Goal: Task Accomplishment & Management: Manage account settings

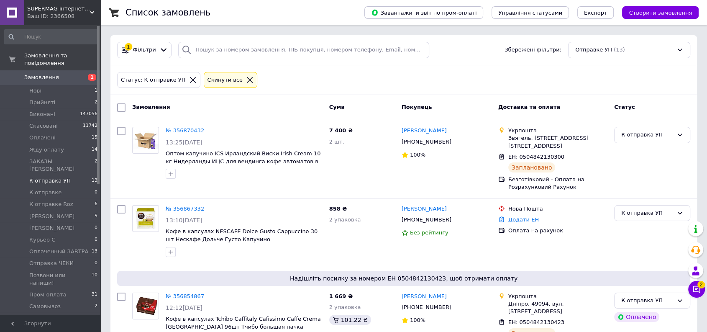
scroll to position [827, 0]
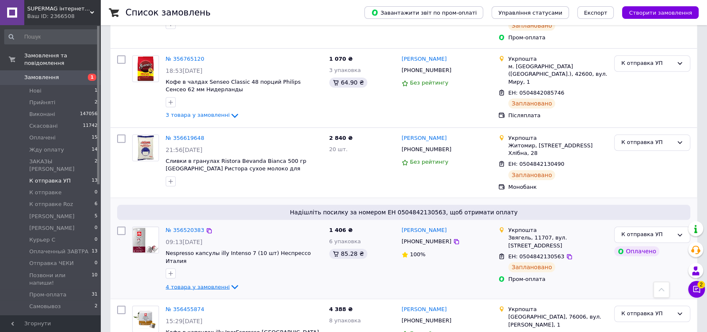
click at [195, 283] on span "4 товара у замовленні" at bounding box center [198, 286] width 64 height 6
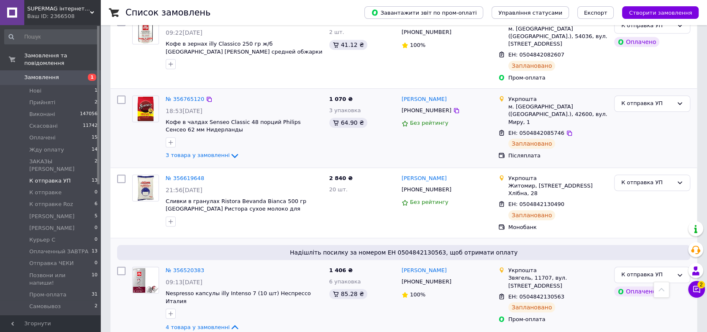
scroll to position [734, 0]
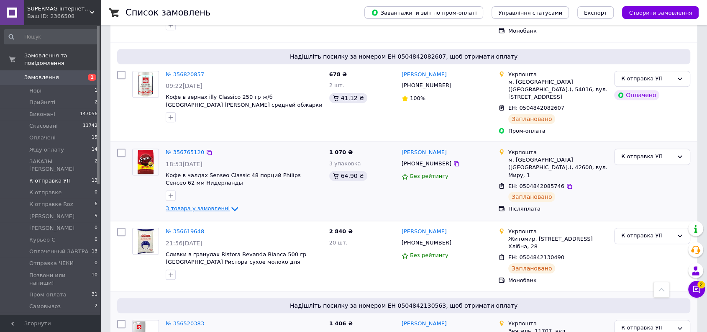
click at [194, 206] on span "3 товара у замовленні" at bounding box center [198, 209] width 64 height 6
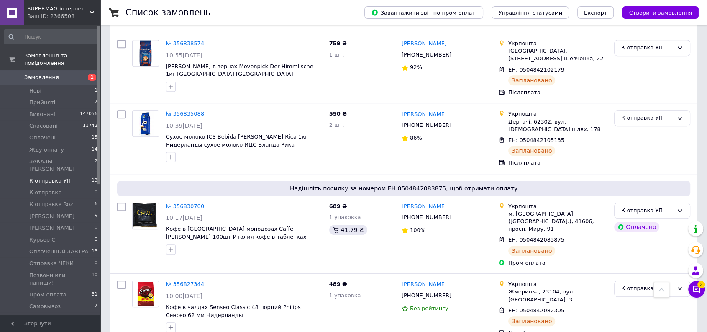
scroll to position [204, 0]
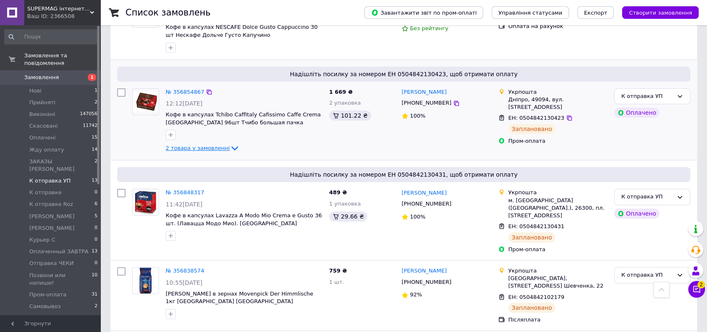
click at [198, 145] on span "2 товара у замовленні" at bounding box center [198, 148] width 64 height 6
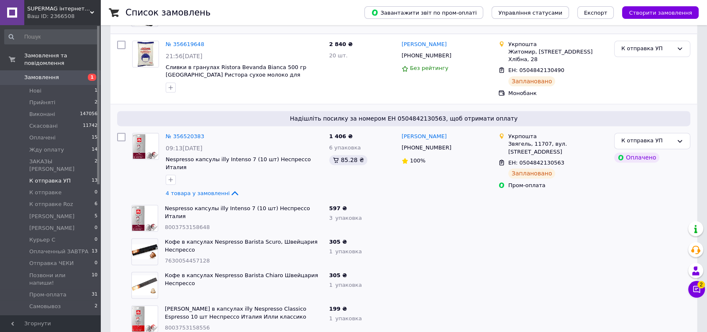
scroll to position [0, 0]
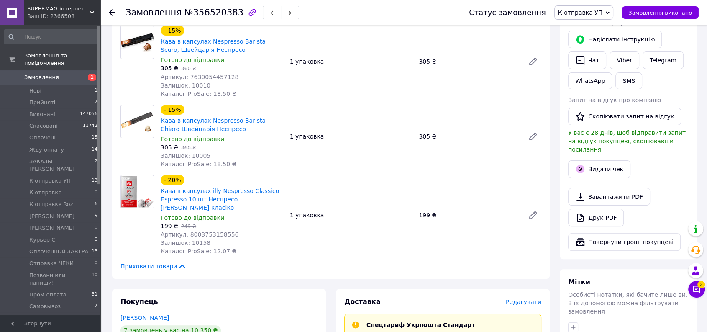
scroll to position [186, 0]
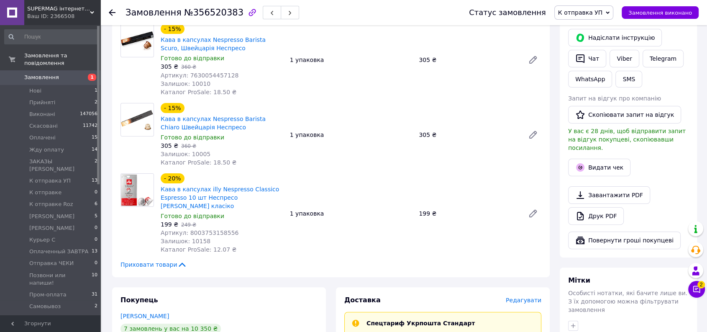
drag, startPoint x: 589, startPoint y: 8, endPoint x: 591, endPoint y: 79, distance: 71.6
click at [589, 8] on span "К отправка УП" at bounding box center [584, 12] width 59 height 14
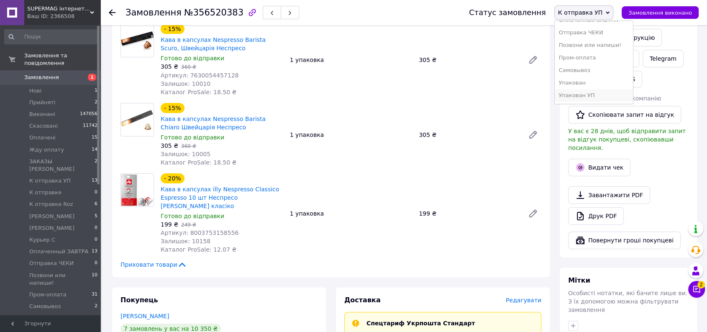
click at [595, 94] on li "Упакован УП" at bounding box center [594, 95] width 78 height 13
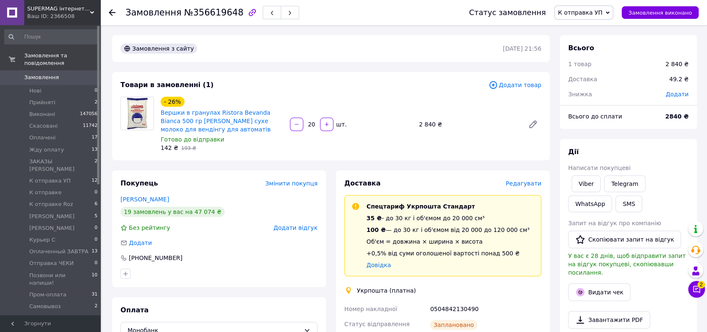
click at [602, 13] on span "К отправка УП" at bounding box center [580, 12] width 45 height 7
click at [604, 96] on li "Упакован УП" at bounding box center [594, 95] width 78 height 13
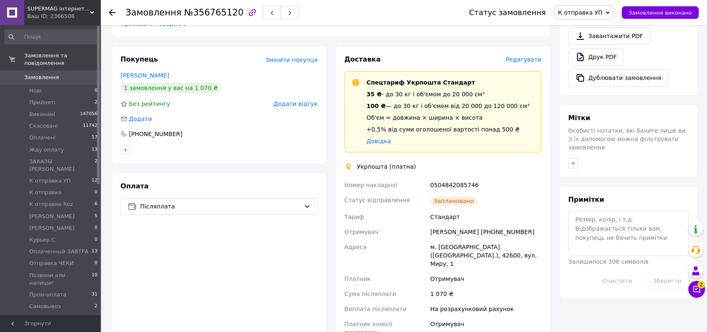
scroll to position [325, 0]
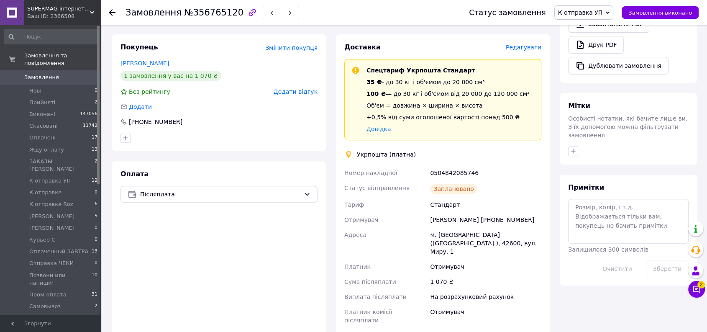
click at [600, 10] on span "К отправка УП" at bounding box center [580, 12] width 45 height 7
drag, startPoint x: 599, startPoint y: 78, endPoint x: 609, endPoint y: 99, distance: 23.4
click at [606, 101] on li "Упакован УП" at bounding box center [594, 95] width 78 height 13
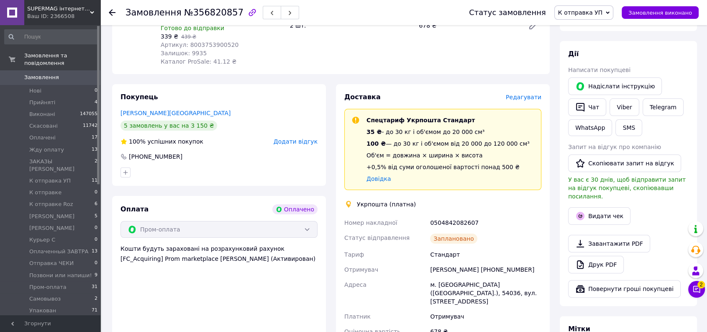
scroll to position [186, 0]
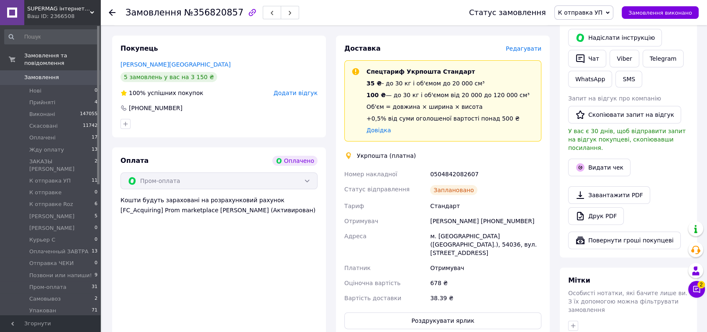
click at [586, 9] on span "К отправка УП" at bounding box center [580, 12] width 45 height 7
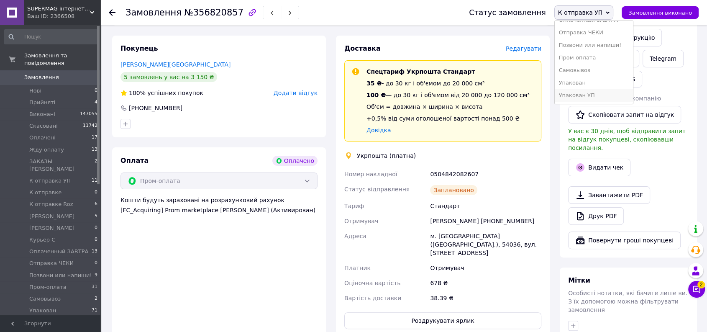
click at [594, 94] on li "Упакован УП" at bounding box center [594, 95] width 78 height 13
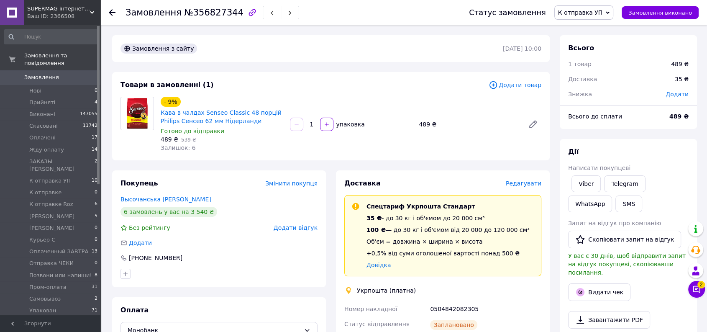
click at [581, 6] on span "К отправка УП" at bounding box center [584, 12] width 59 height 14
click at [602, 94] on li "Упакован УП" at bounding box center [594, 95] width 78 height 13
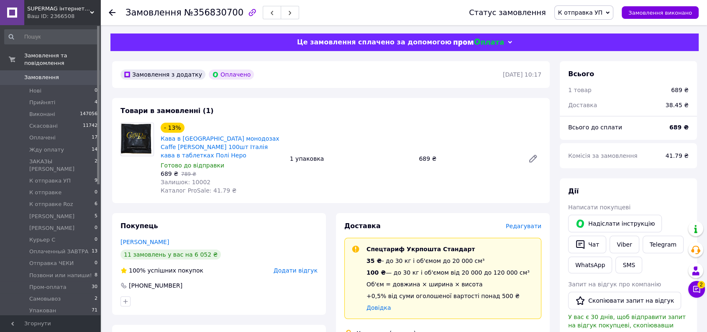
click at [588, 13] on span "К отправка УП" at bounding box center [580, 12] width 45 height 7
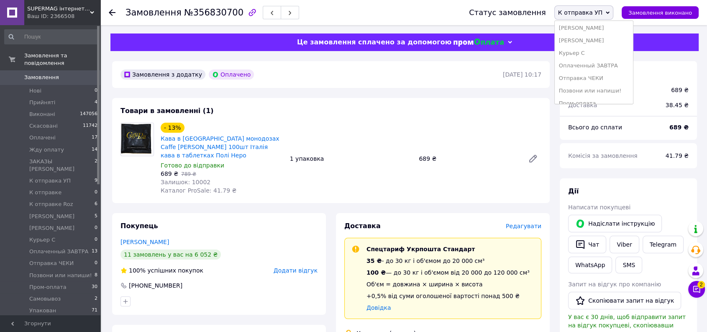
scroll to position [147, 0]
click at [597, 90] on li "Упакован УП" at bounding box center [594, 95] width 78 height 13
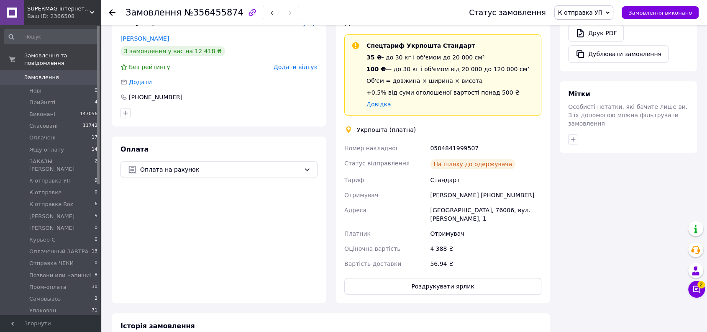
scroll to position [329, 0]
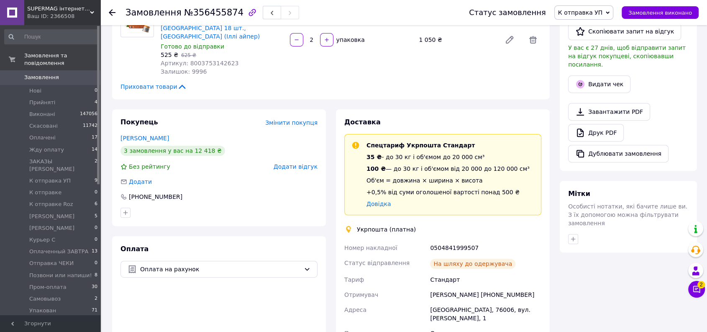
click at [603, 15] on span "К отправка УП" at bounding box center [580, 12] width 45 height 7
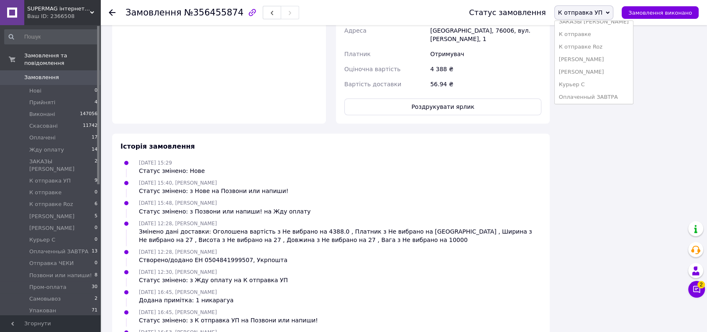
scroll to position [147, 0]
click at [611, 93] on li "Упакован УП" at bounding box center [594, 95] width 78 height 13
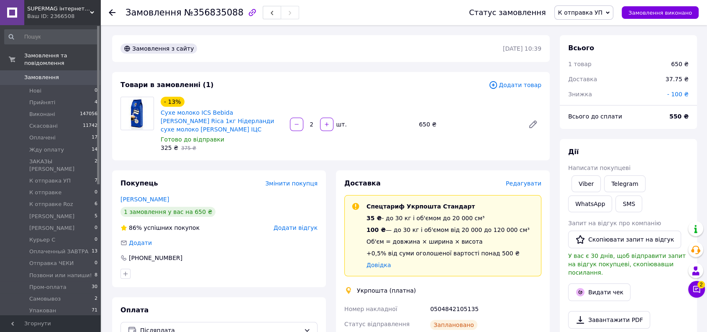
click at [581, 20] on div "Статус замовлення К отправка УП Прийнято Виконано Скасовано Оплачено Жду оплату…" at bounding box center [575, 12] width 247 height 25
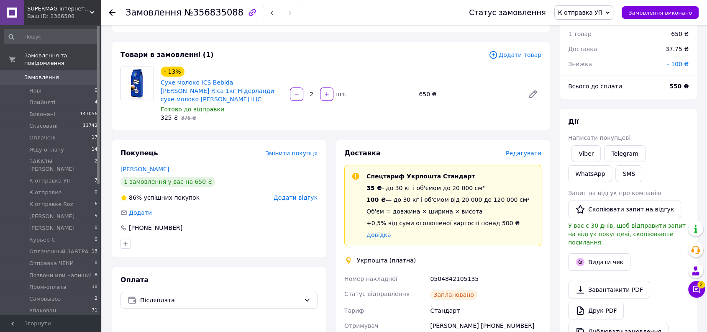
scroll to position [46, 0]
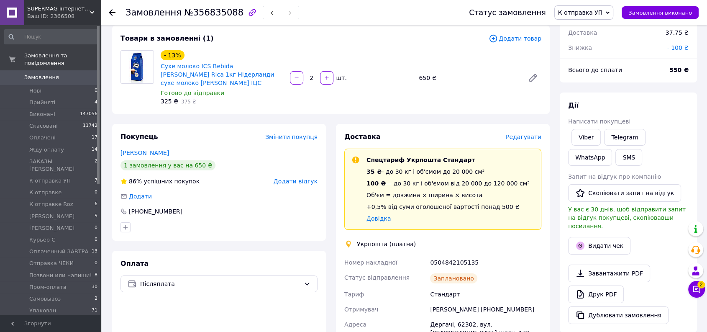
click at [585, 9] on span "К отправка УП" at bounding box center [580, 12] width 45 height 7
click at [599, 93] on li "Упакован УП" at bounding box center [594, 95] width 78 height 13
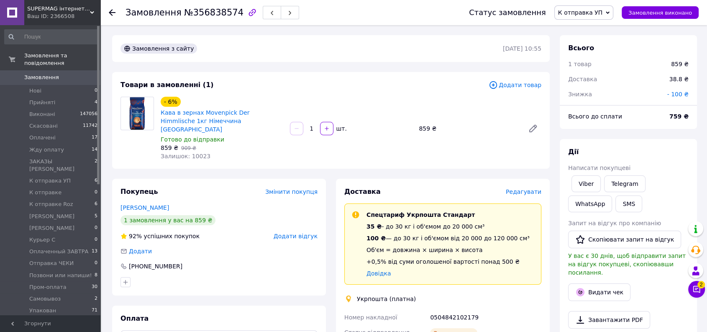
click at [603, 13] on span "К отправка УП" at bounding box center [580, 12] width 45 height 7
click at [592, 92] on li "Упакован УП" at bounding box center [594, 95] width 78 height 13
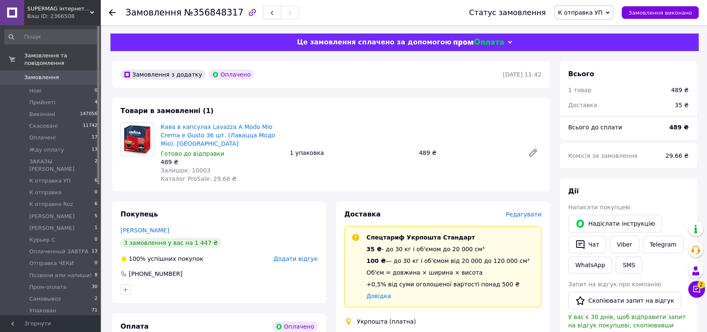
drag, startPoint x: 592, startPoint y: 8, endPoint x: 596, endPoint y: 29, distance: 21.2
click at [592, 9] on span "К отправка УП" at bounding box center [580, 12] width 45 height 7
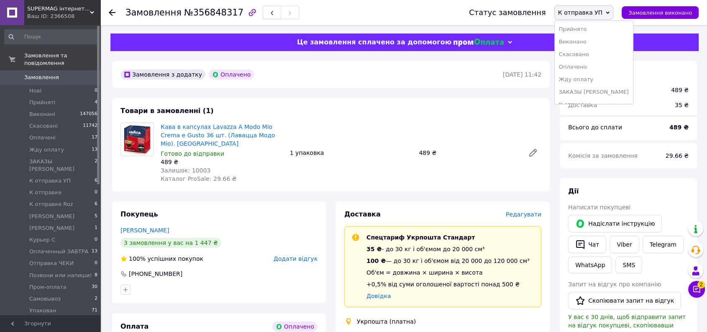
scroll to position [147, 0]
click at [603, 95] on li "Упакован УП" at bounding box center [594, 95] width 78 height 13
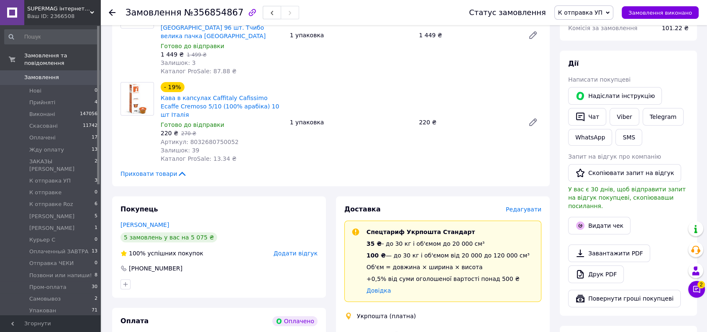
scroll to position [186, 0]
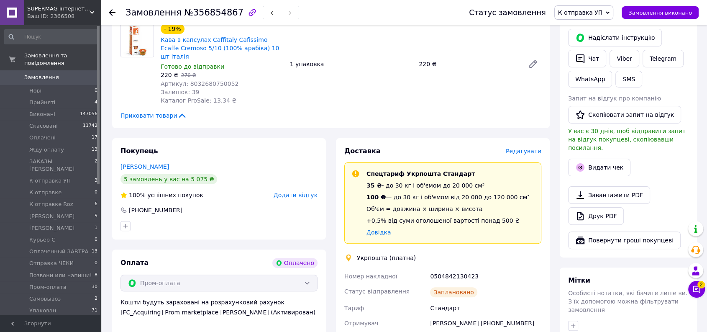
click at [600, 9] on span "К отправка УП" at bounding box center [580, 12] width 45 height 7
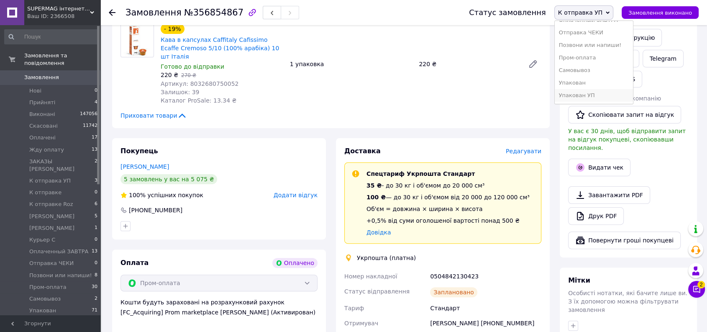
click at [614, 91] on li "Упакован УП" at bounding box center [594, 95] width 78 height 13
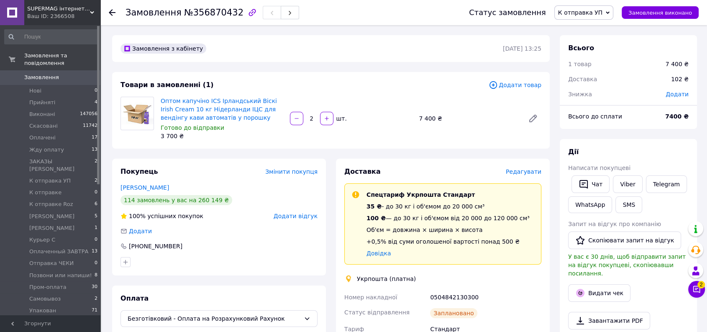
click at [586, 8] on span "К отправка УП" at bounding box center [584, 12] width 59 height 14
click at [604, 98] on li "Упакован УП" at bounding box center [594, 95] width 78 height 13
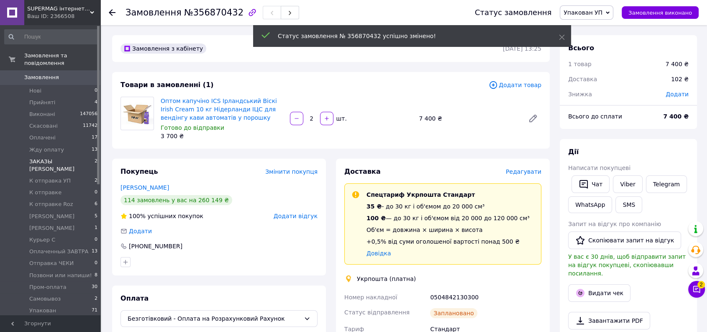
scroll to position [15, 0]
click at [64, 177] on span "К отправка УП" at bounding box center [49, 181] width 41 height 8
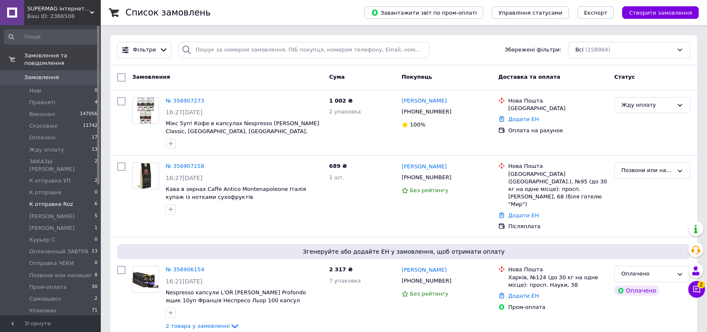
click at [74, 198] on li "К отправке Roz 6" at bounding box center [51, 204] width 103 height 12
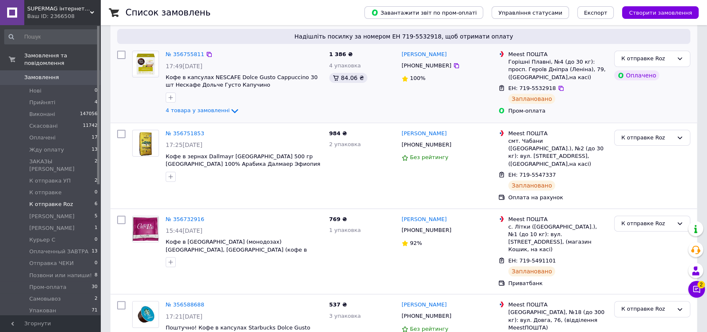
scroll to position [256, 0]
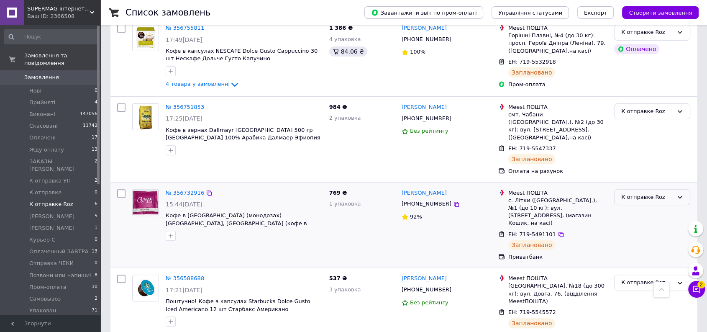
click at [659, 193] on div "К отправке Roz" at bounding box center [648, 197] width 52 height 9
click at [652, 278] on li "Упакован УП" at bounding box center [652, 285] width 75 height 15
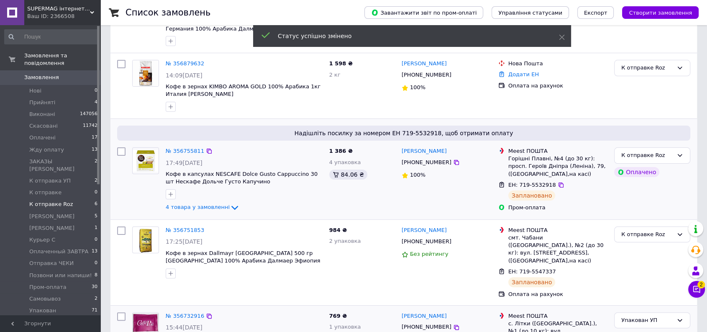
scroll to position [116, 0]
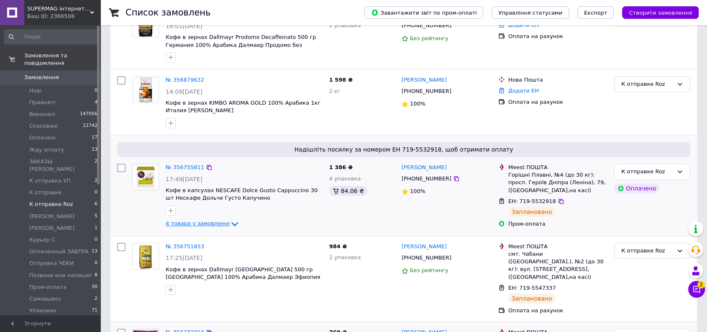
click at [211, 224] on span "4 товара у замовленні" at bounding box center [198, 224] width 64 height 6
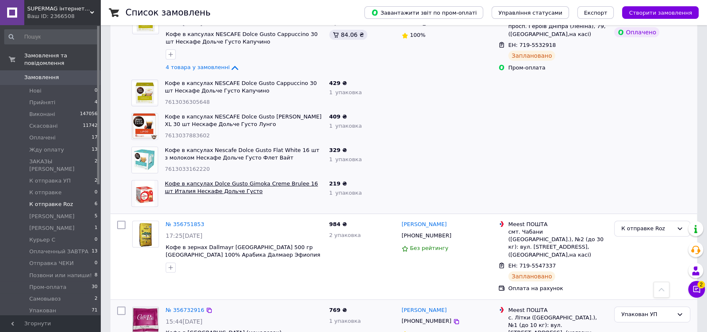
scroll to position [390, 0]
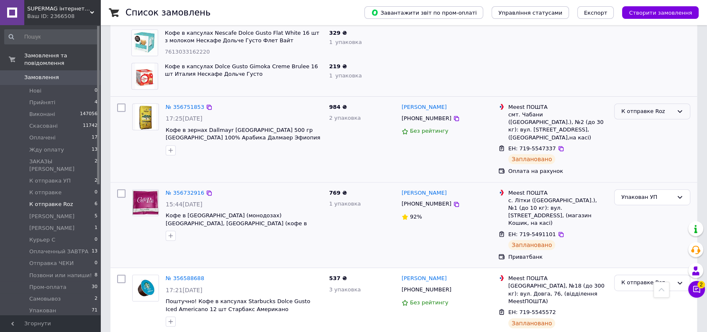
click at [664, 114] on div "К отправке Roz" at bounding box center [648, 111] width 52 height 9
click at [656, 192] on li "Упакован УП" at bounding box center [652, 199] width 75 height 15
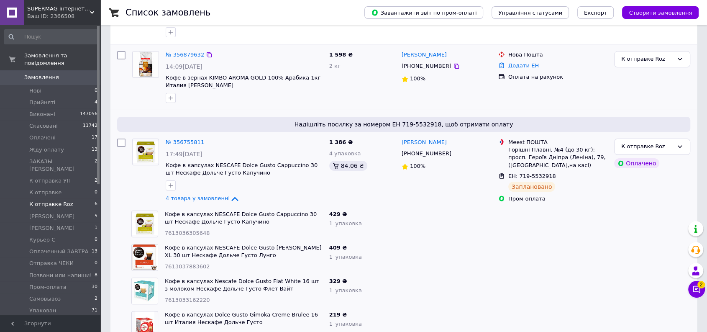
scroll to position [0, 0]
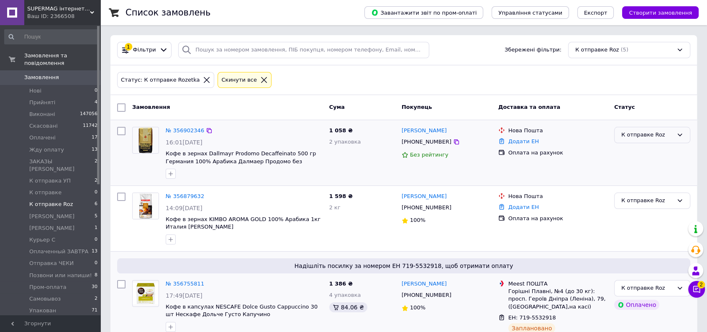
click at [635, 139] on div "К отправке Roz" at bounding box center [648, 135] width 52 height 9
click at [646, 216] on li "Упакован УП" at bounding box center [652, 223] width 75 height 15
click at [647, 201] on div "К отправке Roz" at bounding box center [648, 200] width 52 height 9
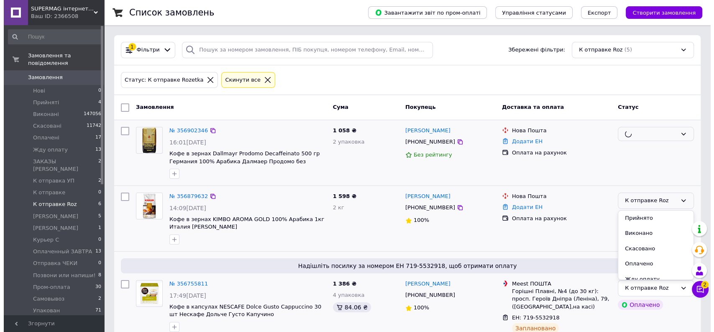
scroll to position [206, 0]
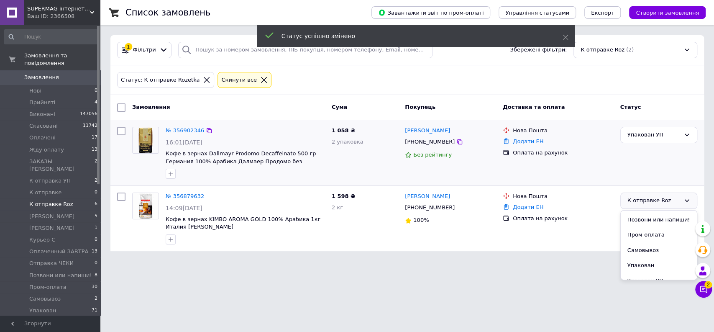
click at [656, 273] on li "Упакован УП" at bounding box center [659, 280] width 76 height 15
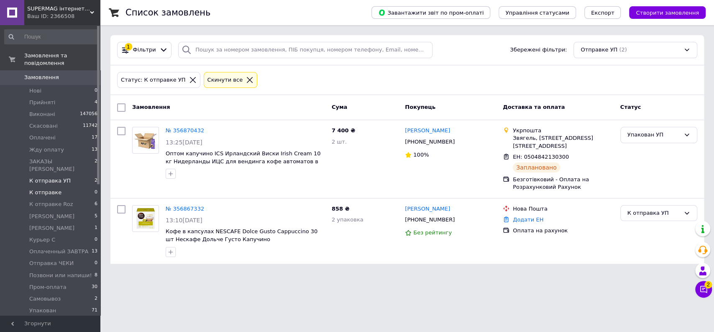
click at [62, 187] on li "К отправке 0" at bounding box center [51, 193] width 103 height 12
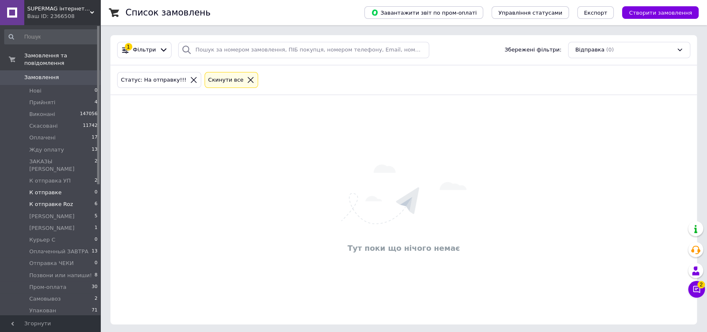
click at [80, 198] on li "К отправке Roz 6" at bounding box center [51, 204] width 103 height 12
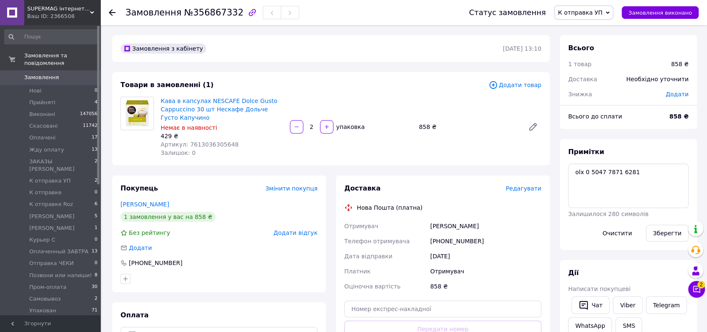
click at [614, 6] on span "К отправка УП" at bounding box center [584, 12] width 59 height 14
click at [599, 91] on li "Упакован УП" at bounding box center [594, 95] width 78 height 13
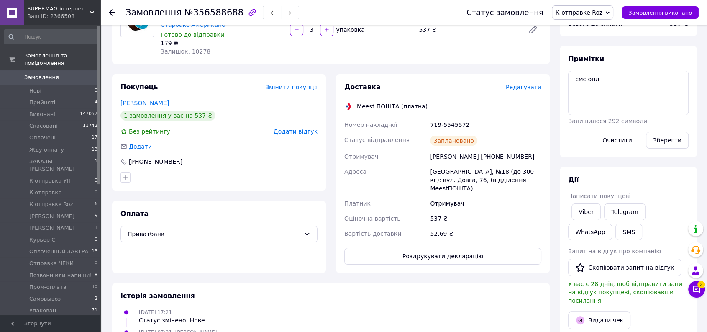
scroll to position [46, 0]
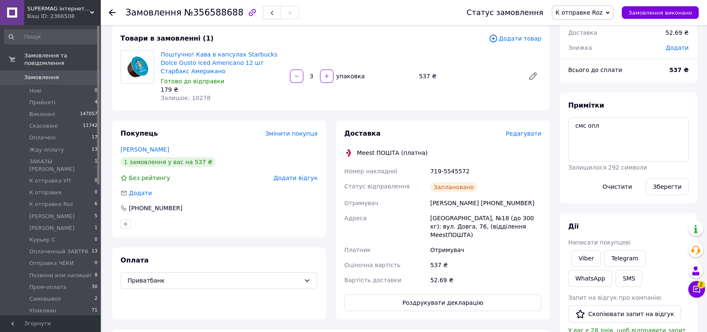
click at [603, 13] on span "К отправке Roz" at bounding box center [579, 12] width 47 height 7
click at [601, 98] on li "Упакован УП" at bounding box center [591, 95] width 78 height 13
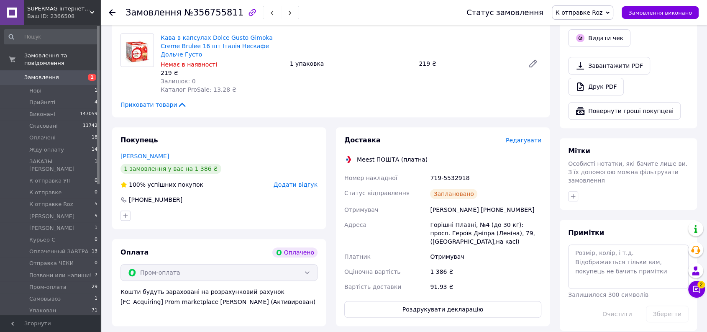
scroll to position [325, 0]
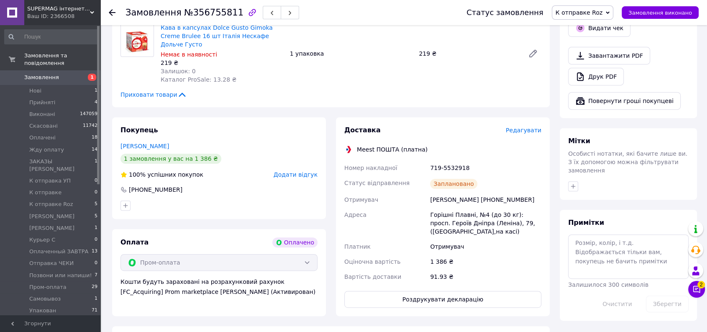
drag, startPoint x: 609, startPoint y: 10, endPoint x: 606, endPoint y: 39, distance: 29.0
click at [603, 11] on span "К отправке Roz" at bounding box center [579, 12] width 47 height 7
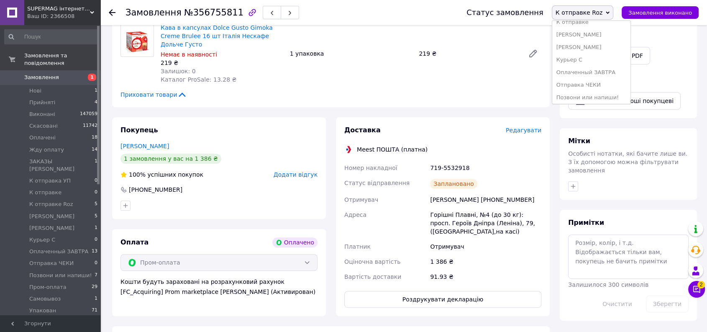
scroll to position [147, 0]
click at [592, 100] on li "Упакован УП" at bounding box center [591, 95] width 78 height 13
